Goal: Task Accomplishment & Management: Manage account settings

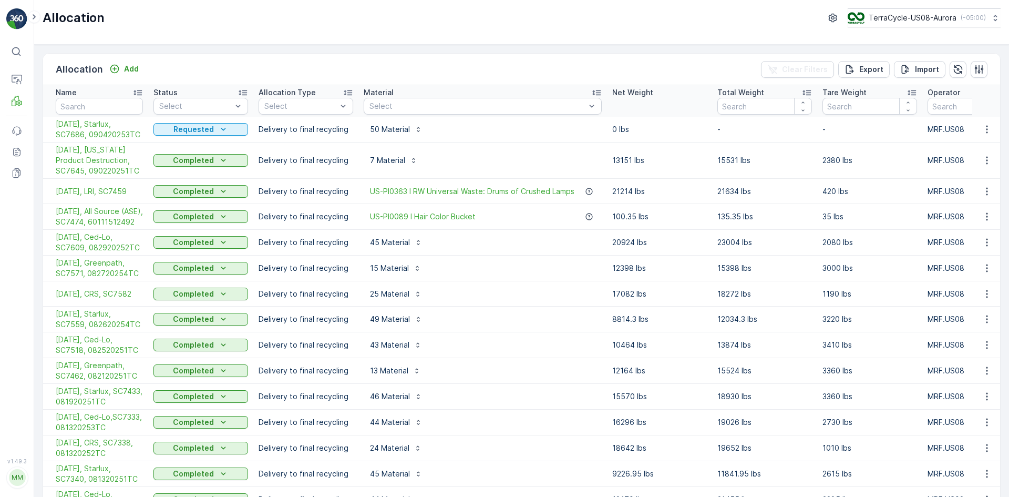
drag, startPoint x: 0, startPoint y: 0, endPoint x: 798, endPoint y: 193, distance: 821.0
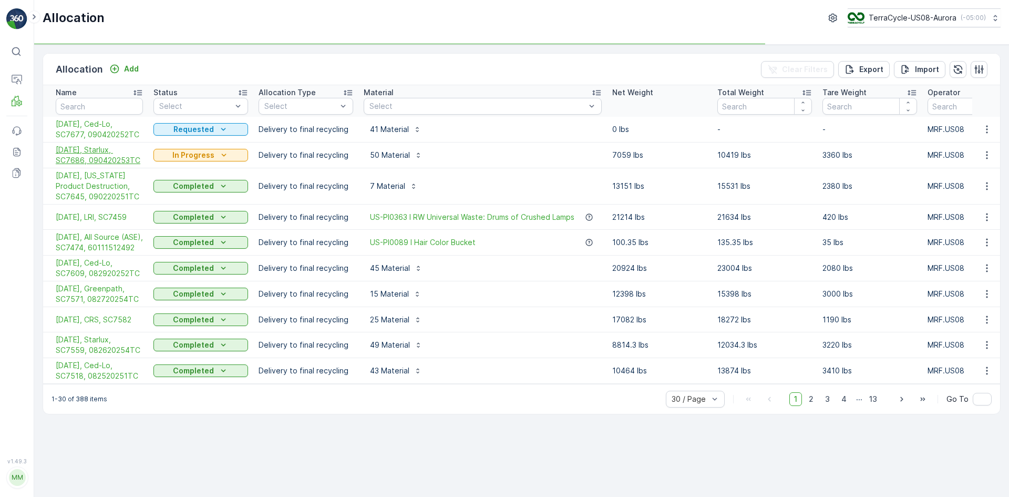
click at [100, 148] on span "[DATE], Starlux, SC7686, 090420253TC" at bounding box center [99, 155] width 87 height 21
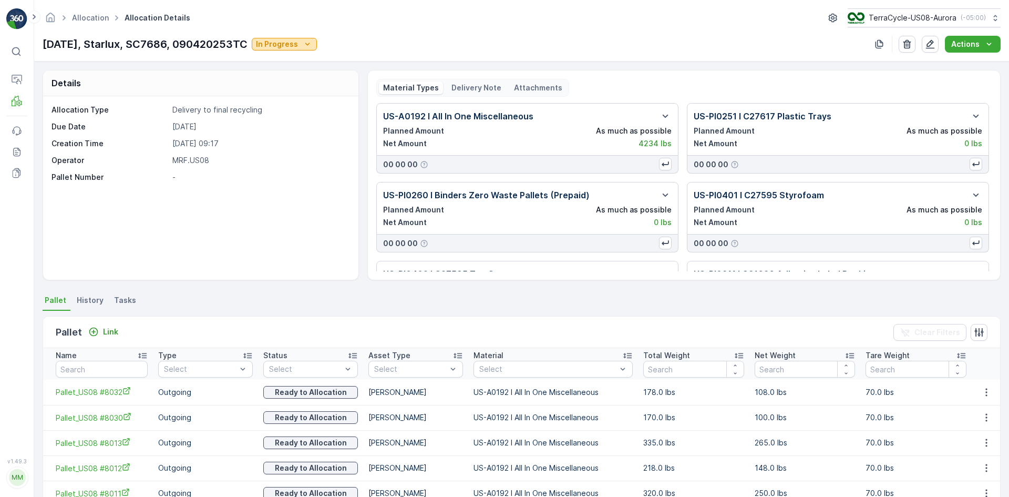
click at [313, 45] on icon "In Progress" at bounding box center [307, 44] width 11 height 11
click at [294, 92] on span "Completed" at bounding box center [289, 89] width 39 height 11
click at [991, 22] on icon "close" at bounding box center [992, 19] width 7 height 8
click at [979, 46] on p "Actions" at bounding box center [966, 44] width 28 height 11
click at [977, 65] on span "Create Delivery Note" at bounding box center [969, 64] width 76 height 11
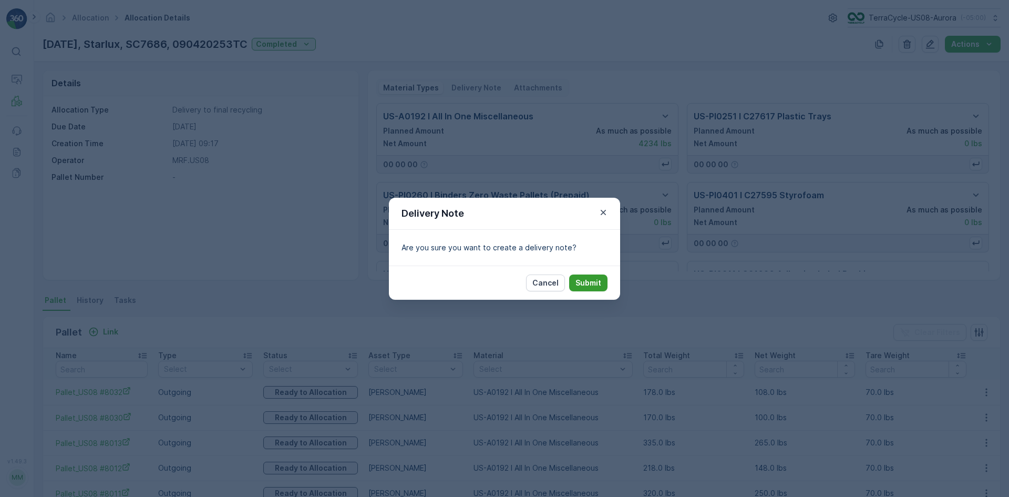
click at [590, 279] on p "Submit" at bounding box center [589, 283] width 26 height 11
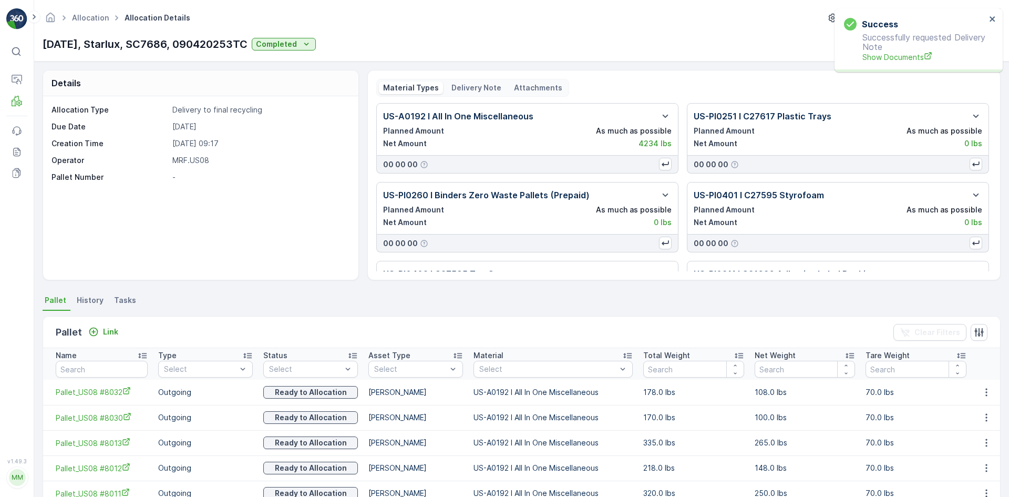
click at [465, 87] on p "Delivery Note" at bounding box center [477, 88] width 50 height 11
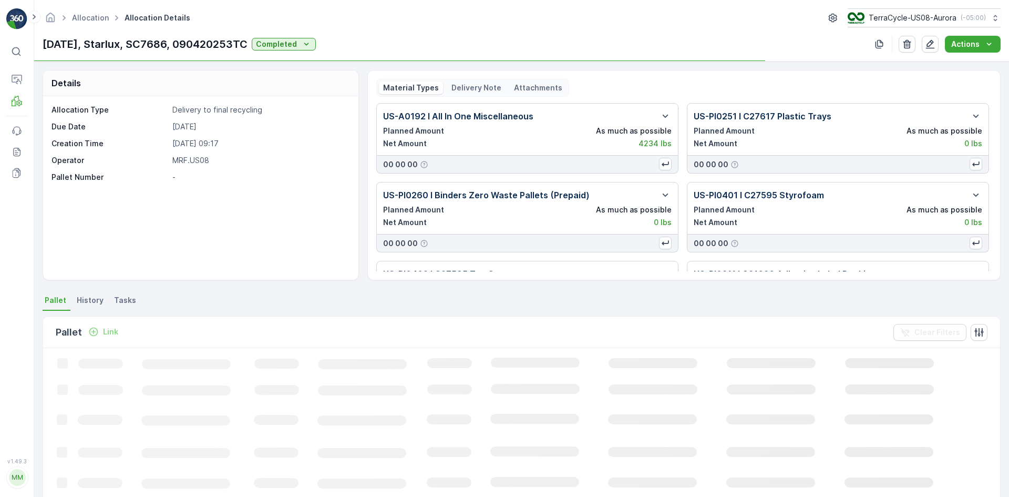
click at [467, 85] on p "Delivery Note" at bounding box center [477, 88] width 50 height 11
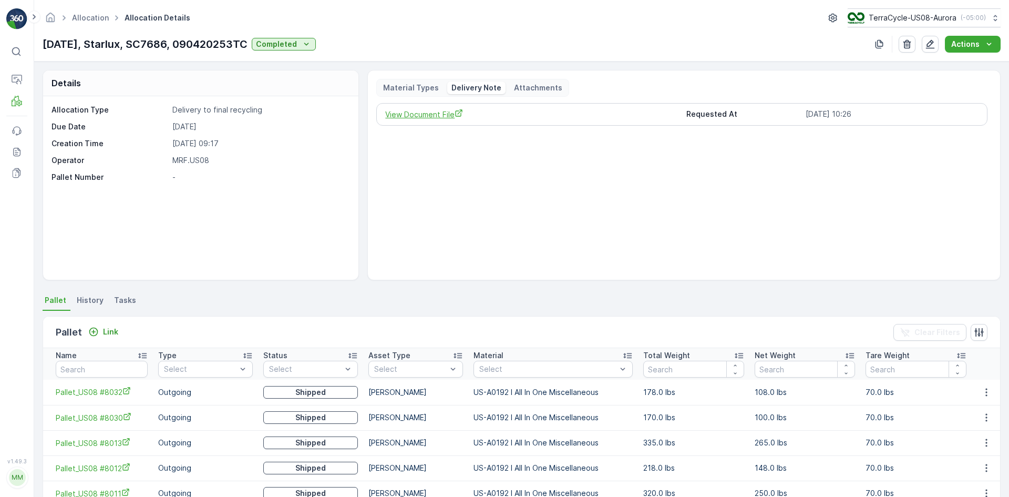
click at [438, 118] on span "View Document File" at bounding box center [531, 114] width 292 height 11
